Goal: Task Accomplishment & Management: Use online tool/utility

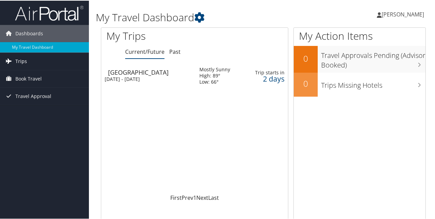
click at [19, 61] on span "Trips" at bounding box center [21, 60] width 12 height 17
click at [31, 105] on span "Book Travel" at bounding box center [28, 108] width 26 height 17
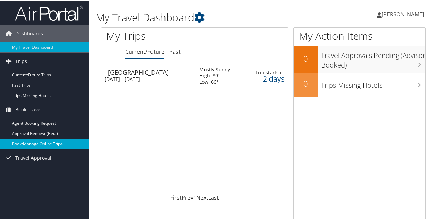
click at [39, 145] on link "Book/Manage Online Trips" at bounding box center [44, 143] width 89 height 10
